Goal: Information Seeking & Learning: Learn about a topic

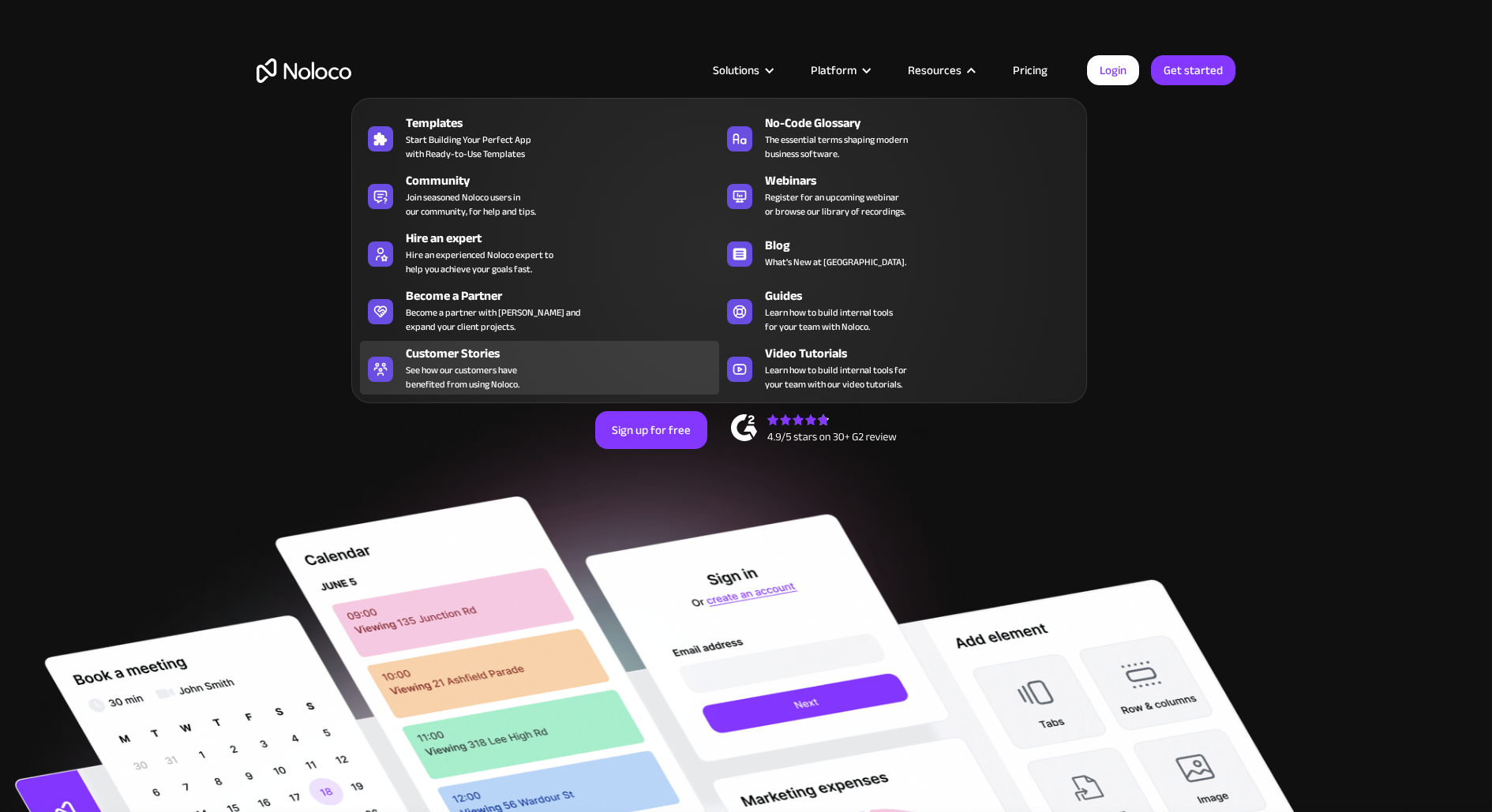
click at [606, 362] on div "Customer Stories See how our customers have benefited from using Noloco." at bounding box center [558, 368] width 306 height 47
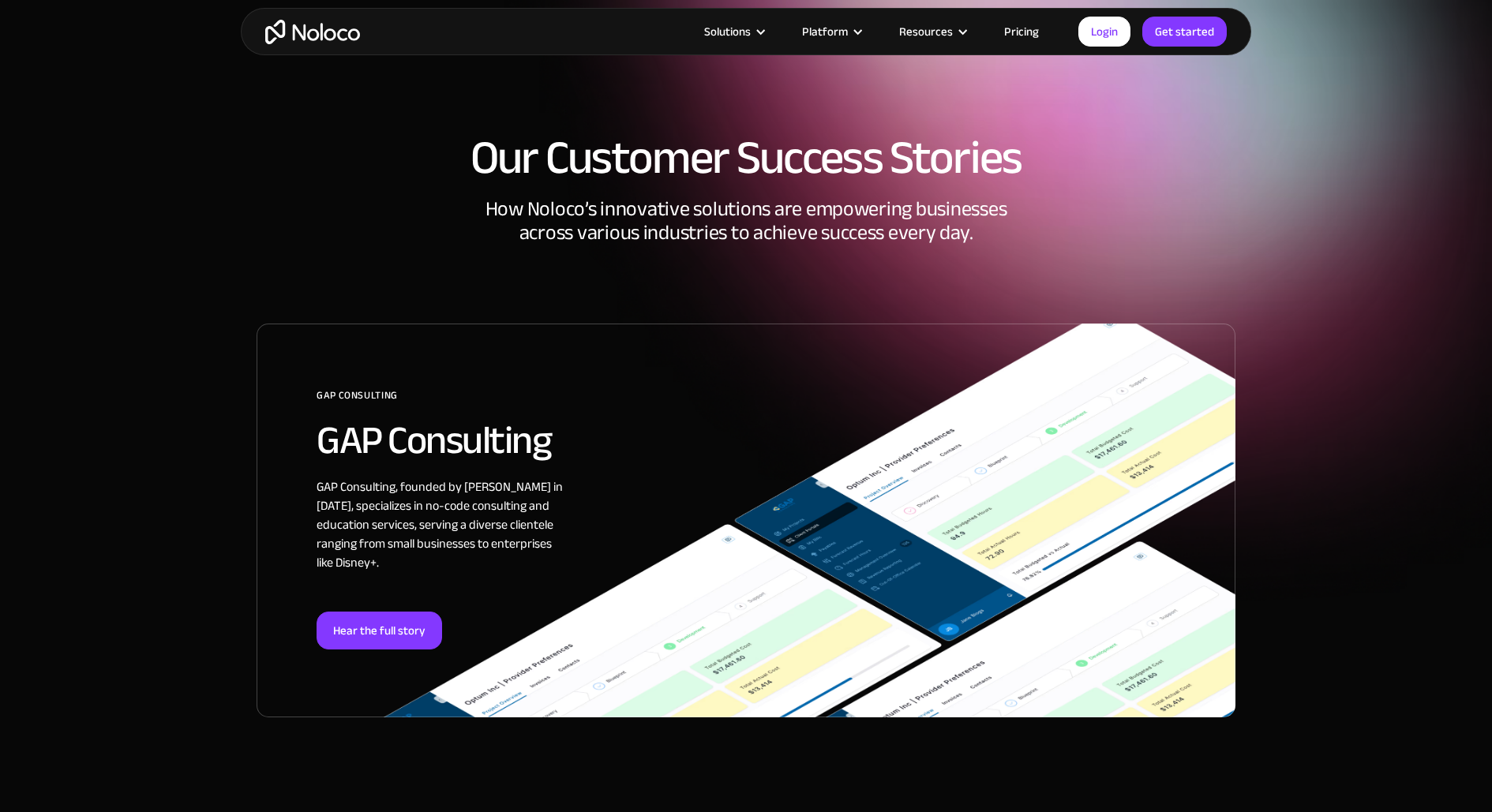
scroll to position [245, 0]
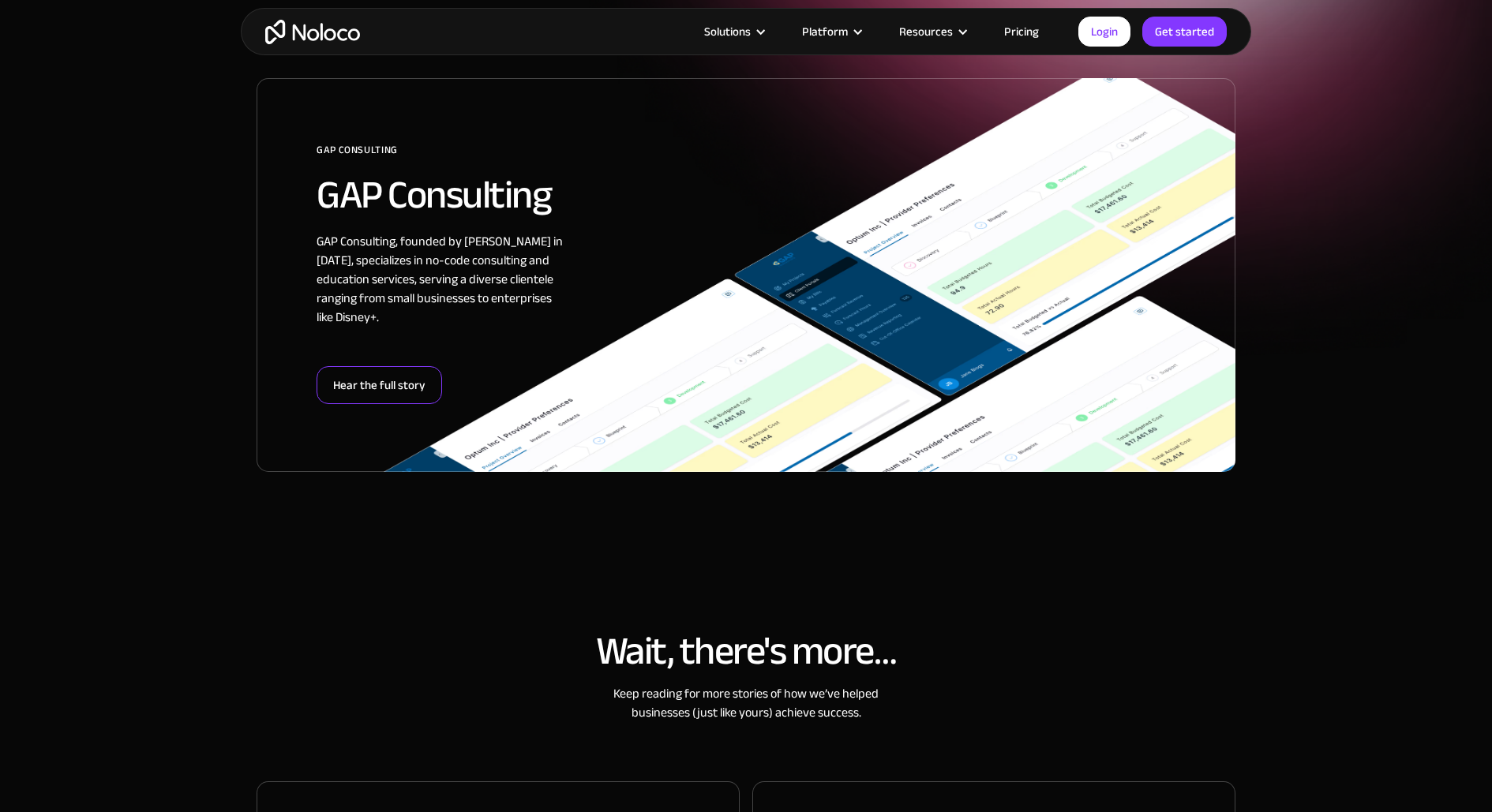
click at [378, 385] on div "Hear the full story" at bounding box center [380, 386] width 126 height 38
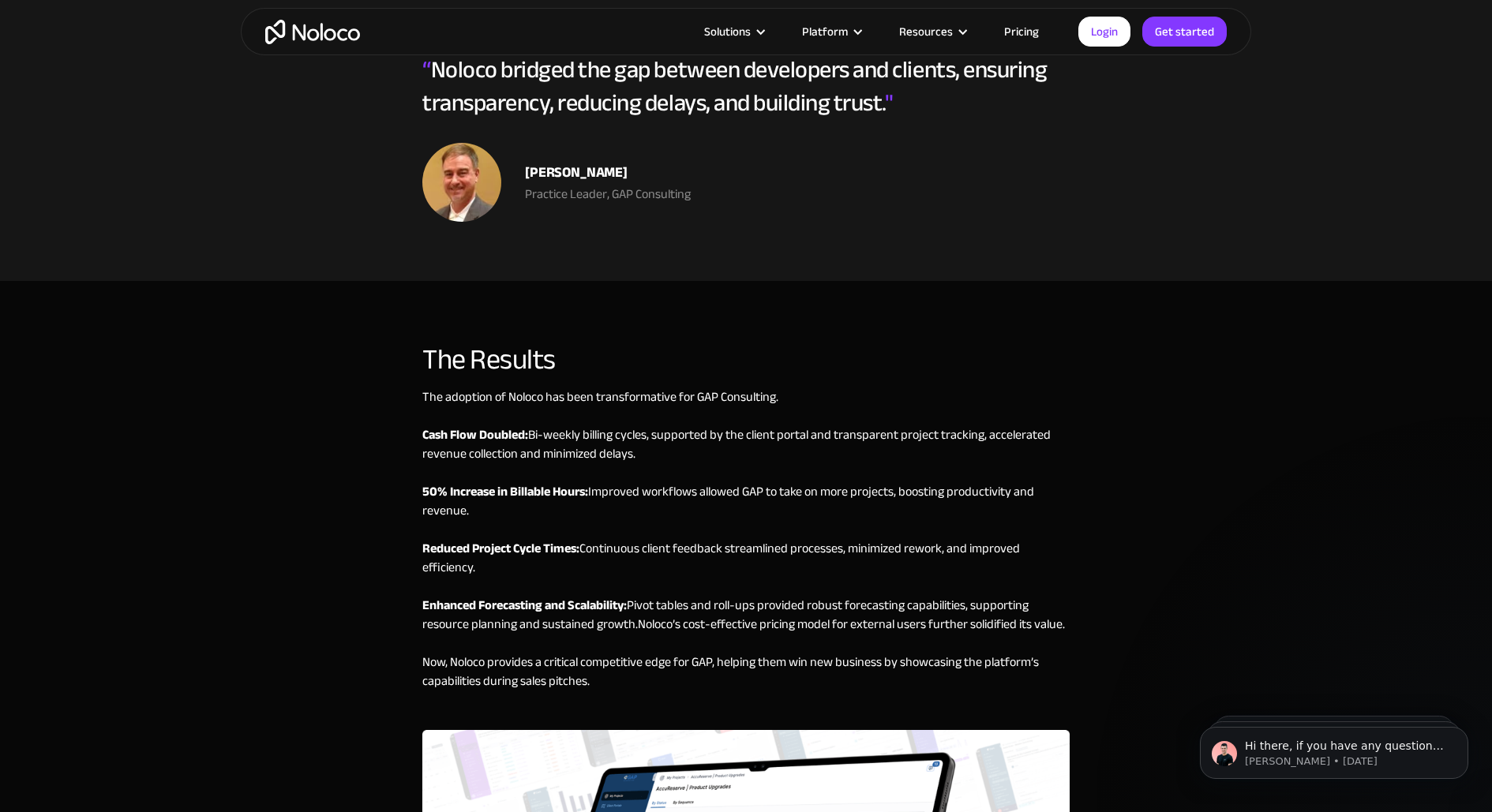
scroll to position [3834, 0]
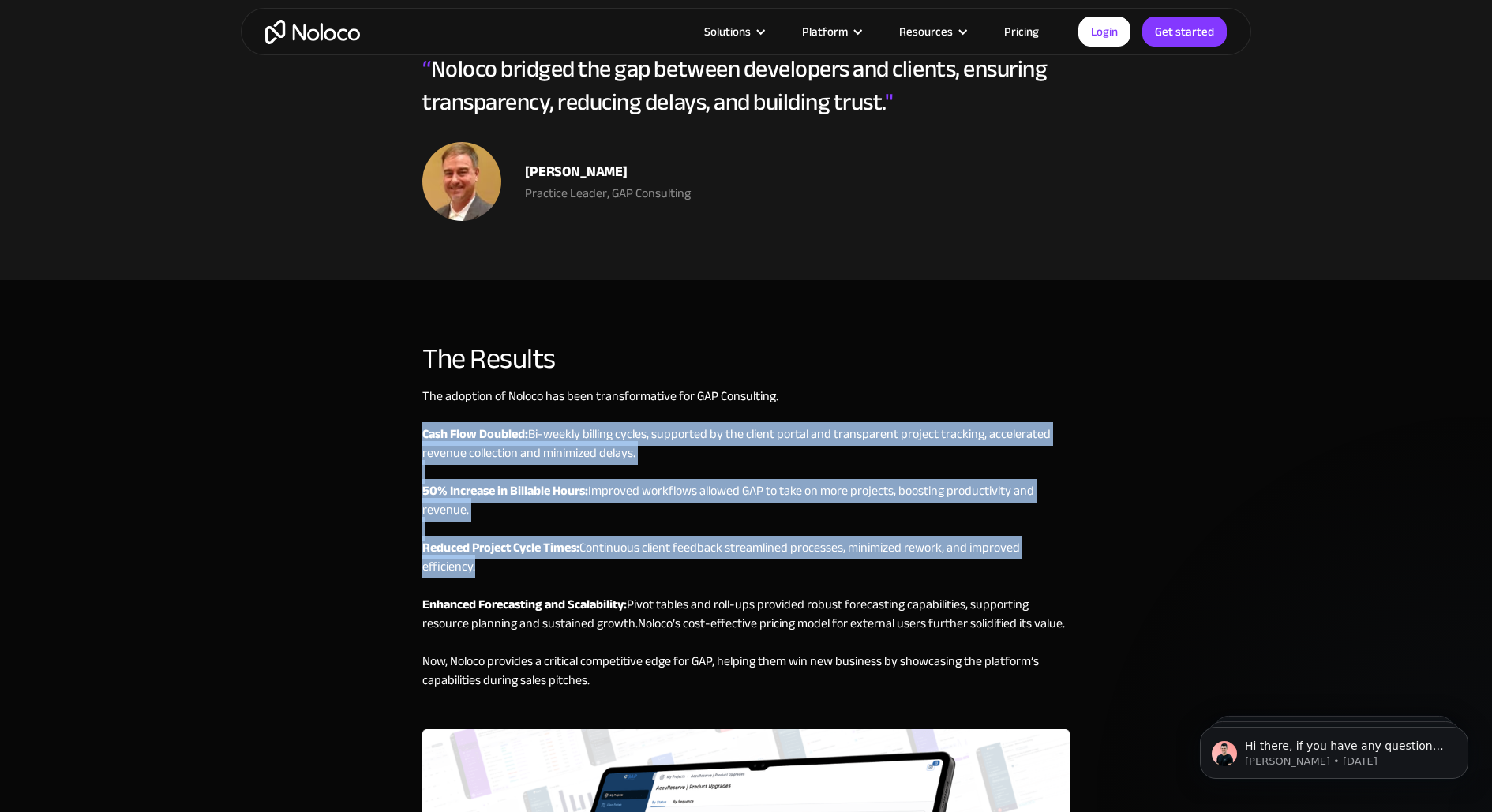
drag, startPoint x: 425, startPoint y: 429, endPoint x: 518, endPoint y: 572, distance: 170.6
click at [518, 572] on div "The adoption of Noloco has been transformative for GAP Consulting. ‍ Cash Flow …" at bounding box center [746, 558] width 648 height 343
copy div "Cash Flow Doubled: Bi-weekly billing cycles, supported by the client portal and…"
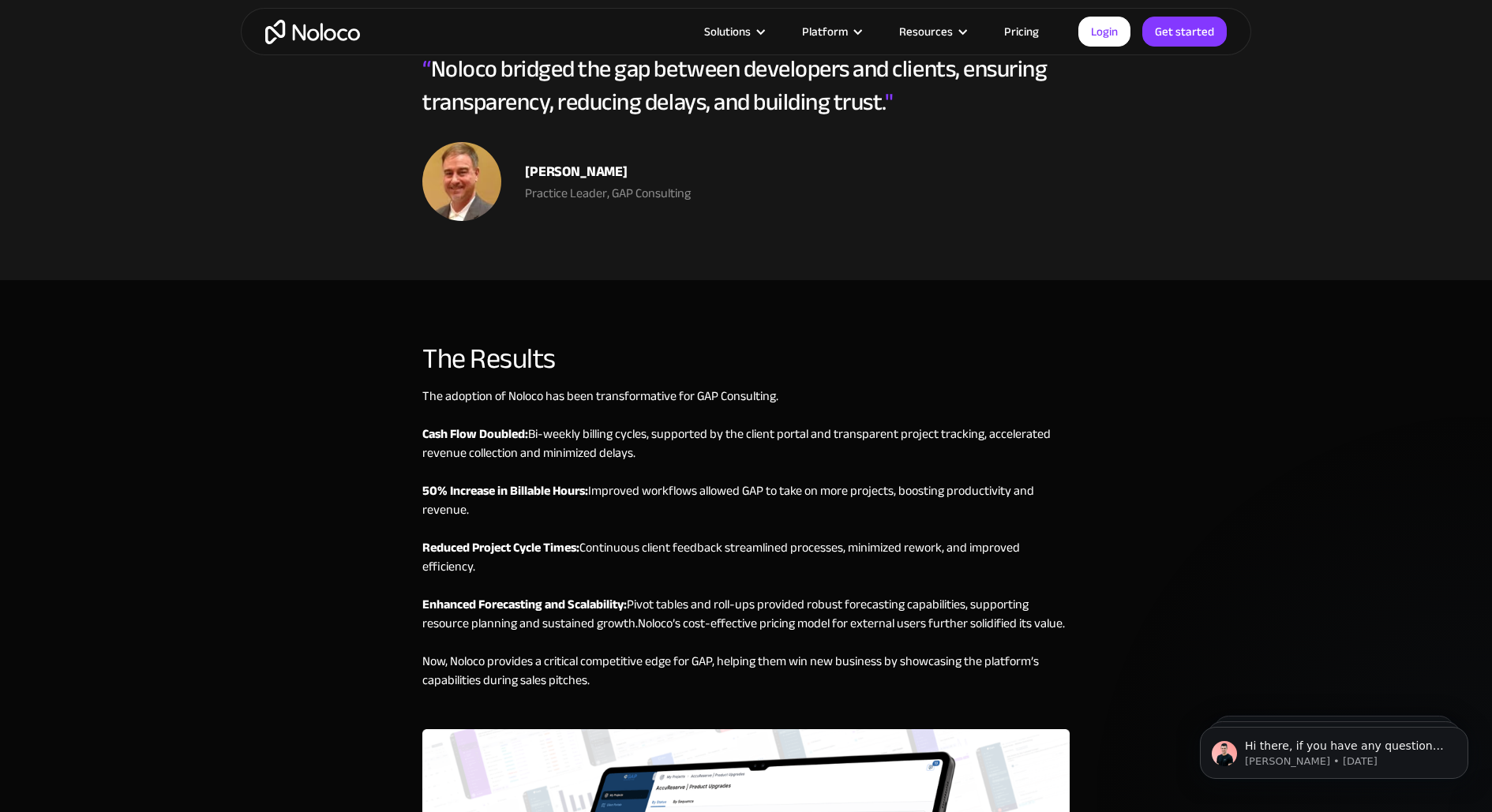
click at [740, 643] on div "The adoption of Noloco has been transformative for GAP Consulting. ‍ Cash Flow …" at bounding box center [746, 558] width 648 height 343
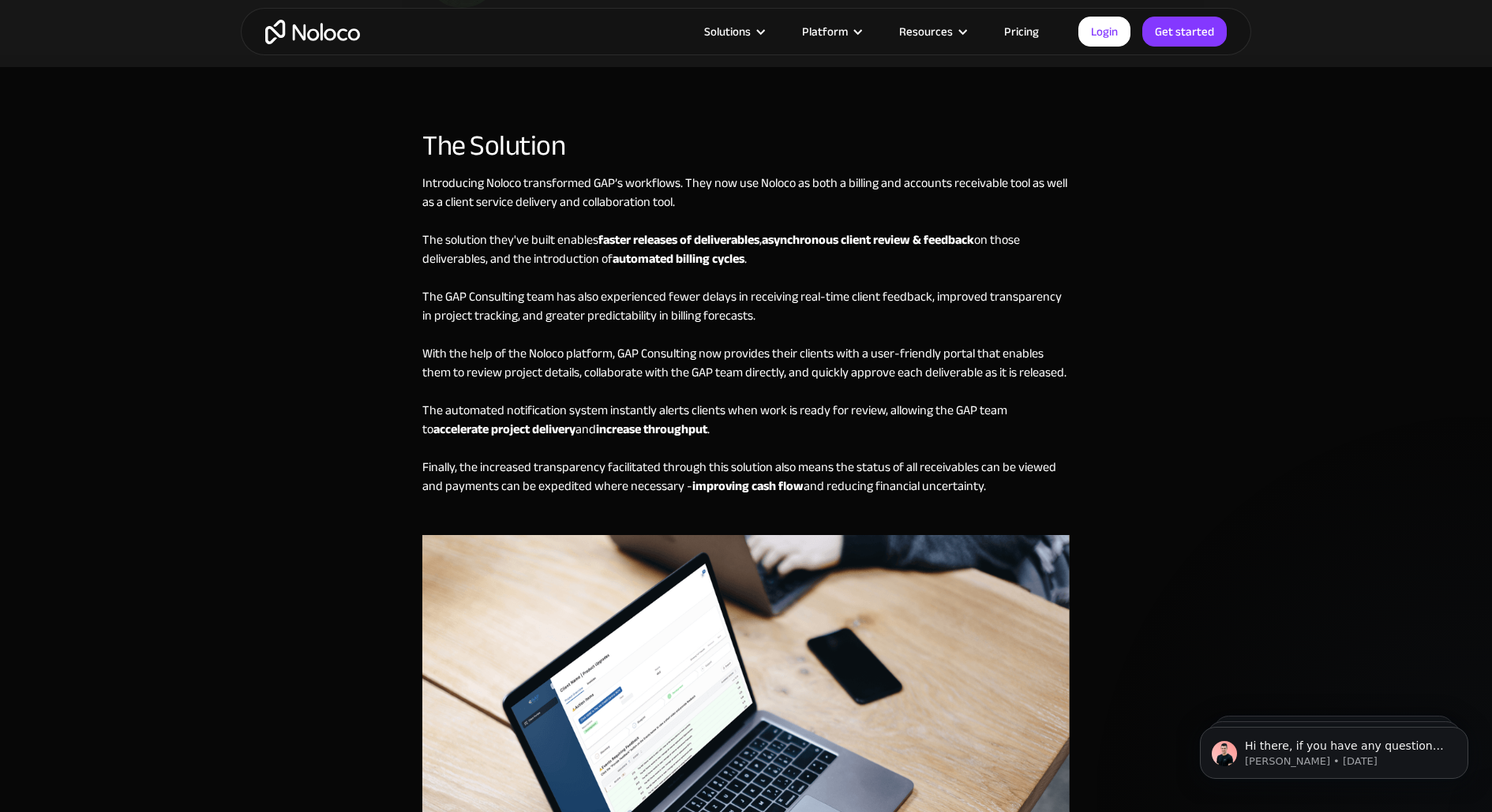
scroll to position [3861, 0]
